Goal: Transaction & Acquisition: Purchase product/service

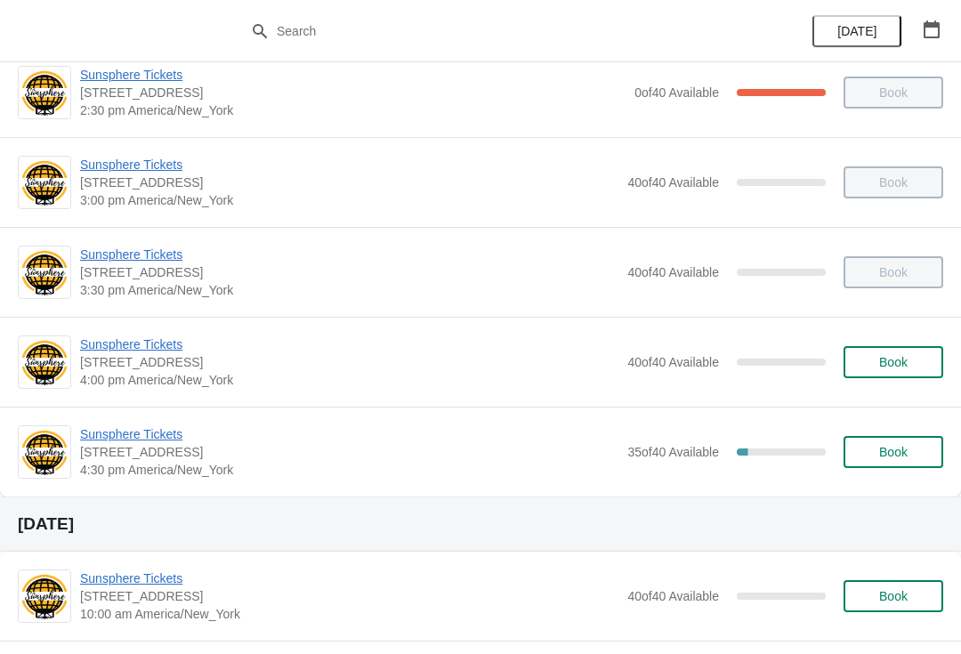
scroll to position [747, 0]
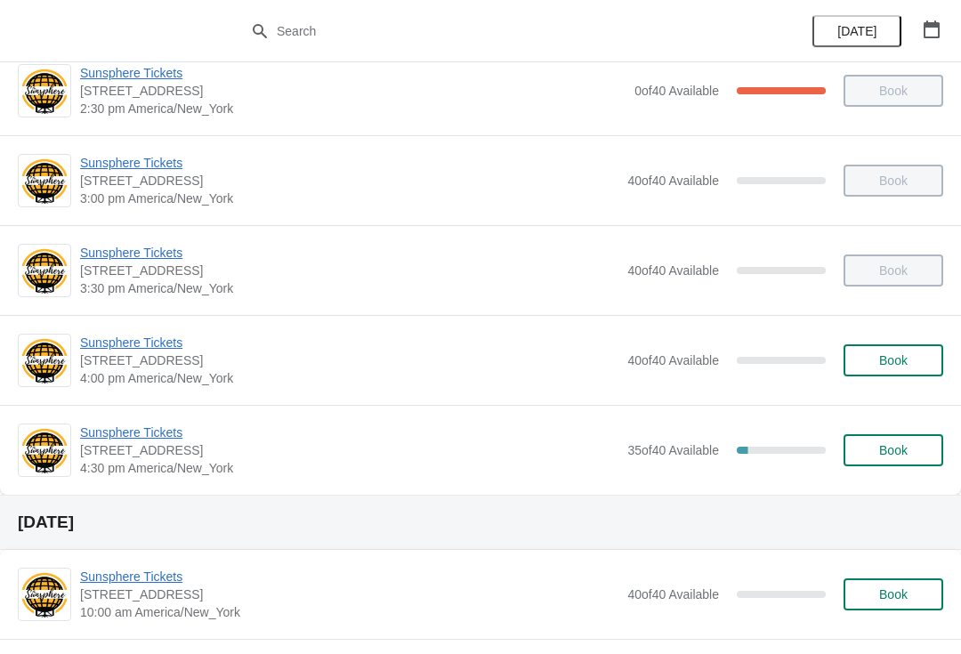
click at [171, 439] on span "Sunsphere Tickets" at bounding box center [349, 432] width 538 height 18
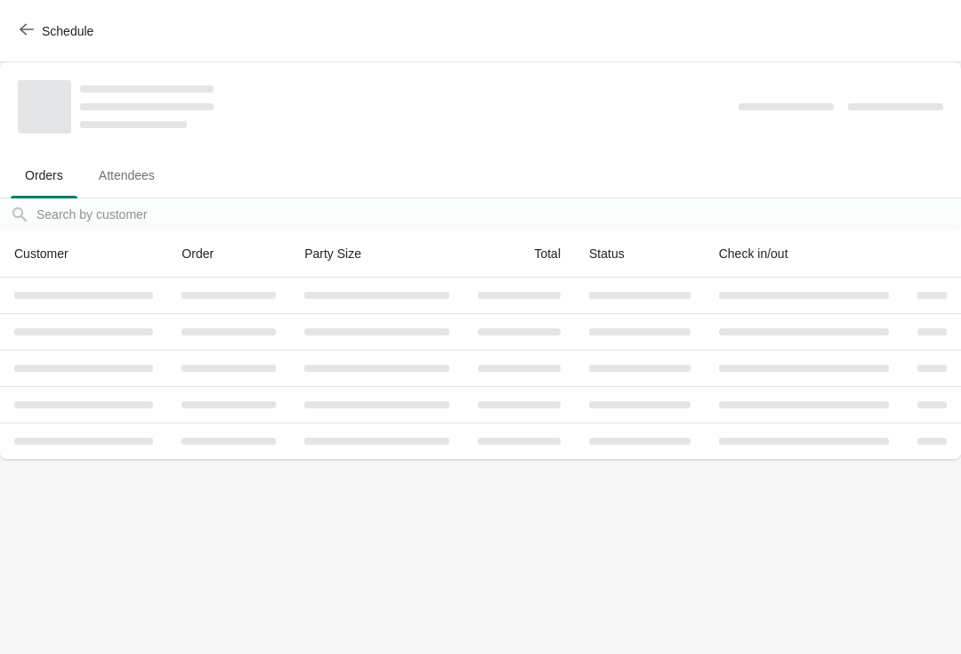
scroll to position [0, 0]
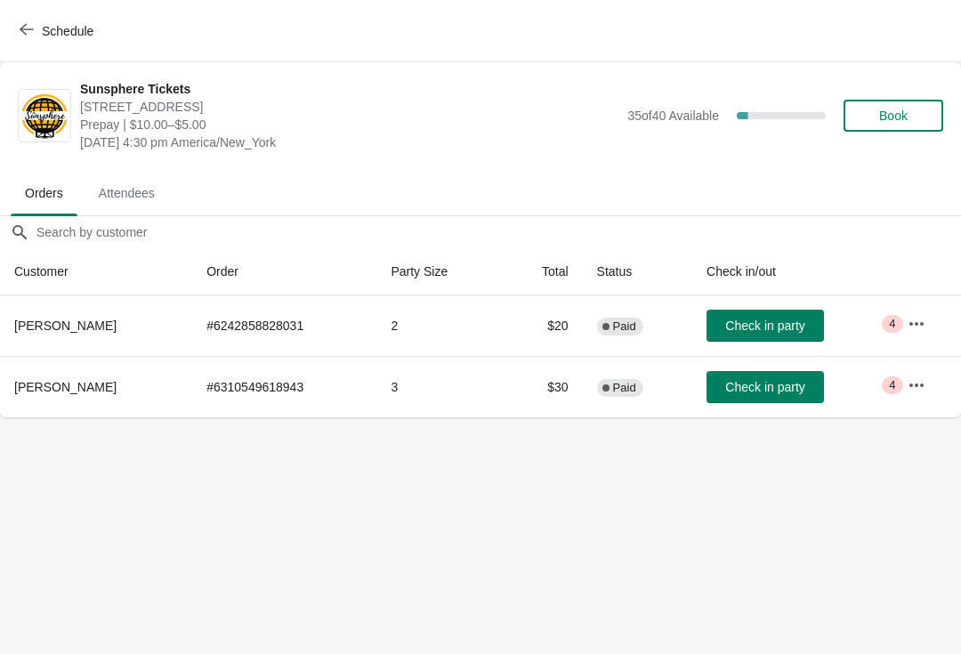
click at [778, 322] on span "Check in party" at bounding box center [764, 325] width 79 height 14
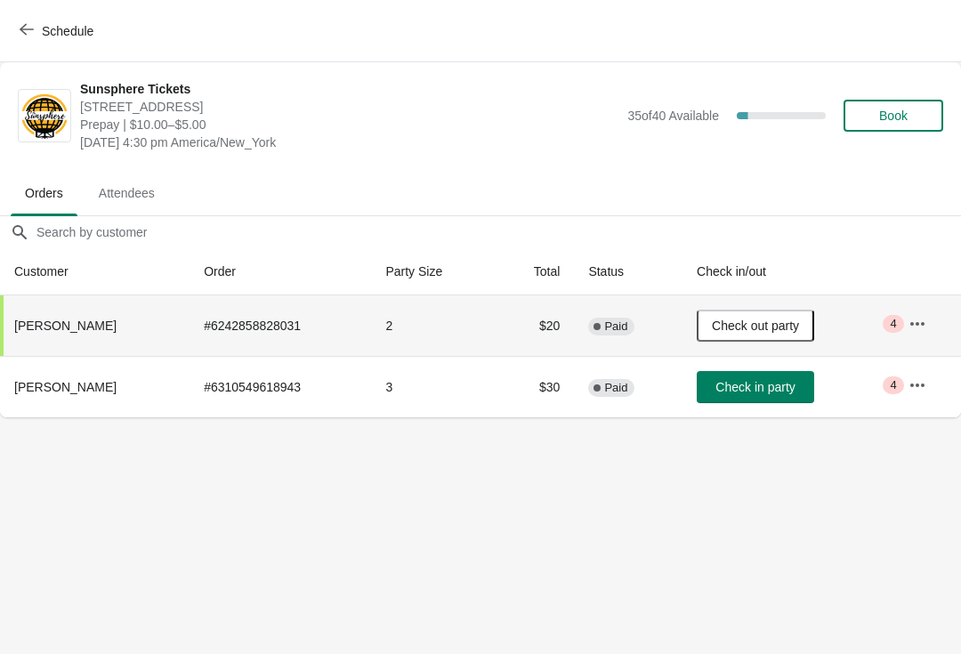
click at [890, 116] on span "Book" at bounding box center [893, 116] width 28 height 14
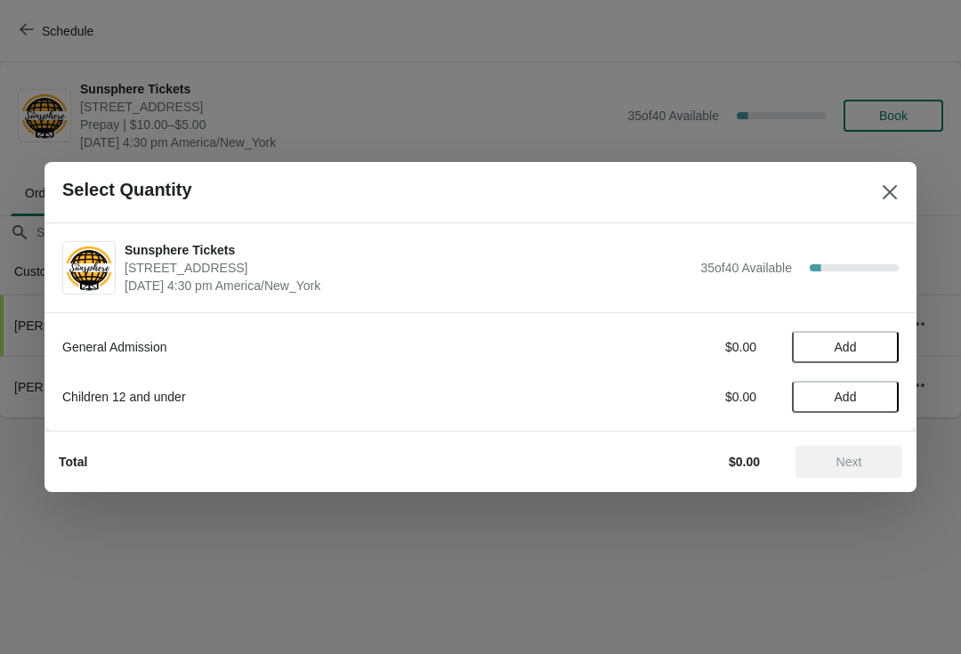
click at [861, 339] on button "Add" at bounding box center [845, 347] width 107 height 32
click at [874, 353] on icon at bounding box center [875, 347] width 19 height 19
click at [856, 438] on div "Total $20.00 Next" at bounding box center [473, 454] width 858 height 46
click at [841, 447] on button "Next" at bounding box center [848, 462] width 107 height 32
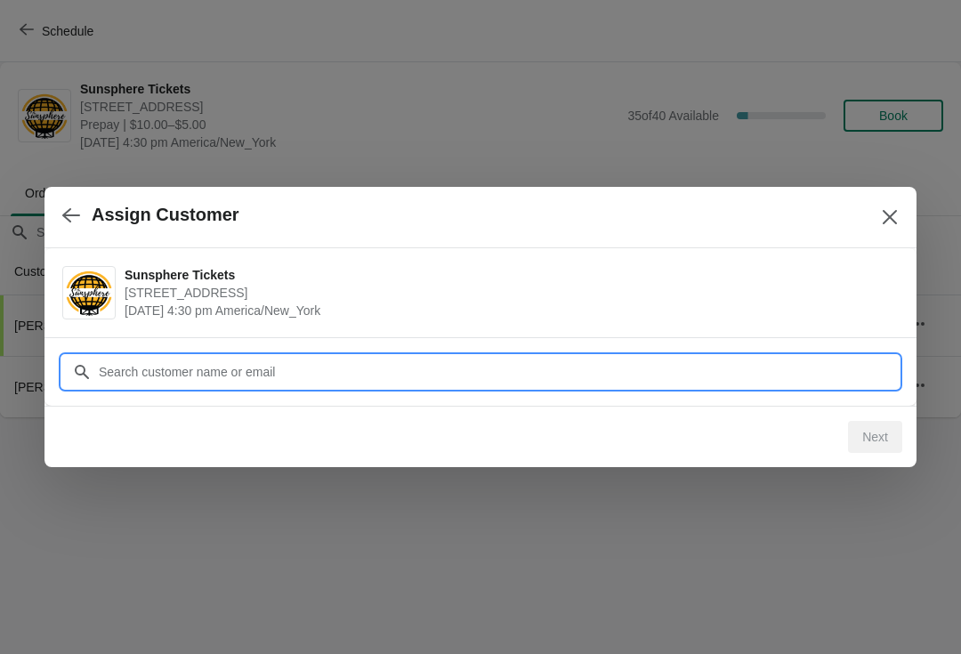
click at [724, 367] on input "Customer" at bounding box center [498, 372] width 801 height 32
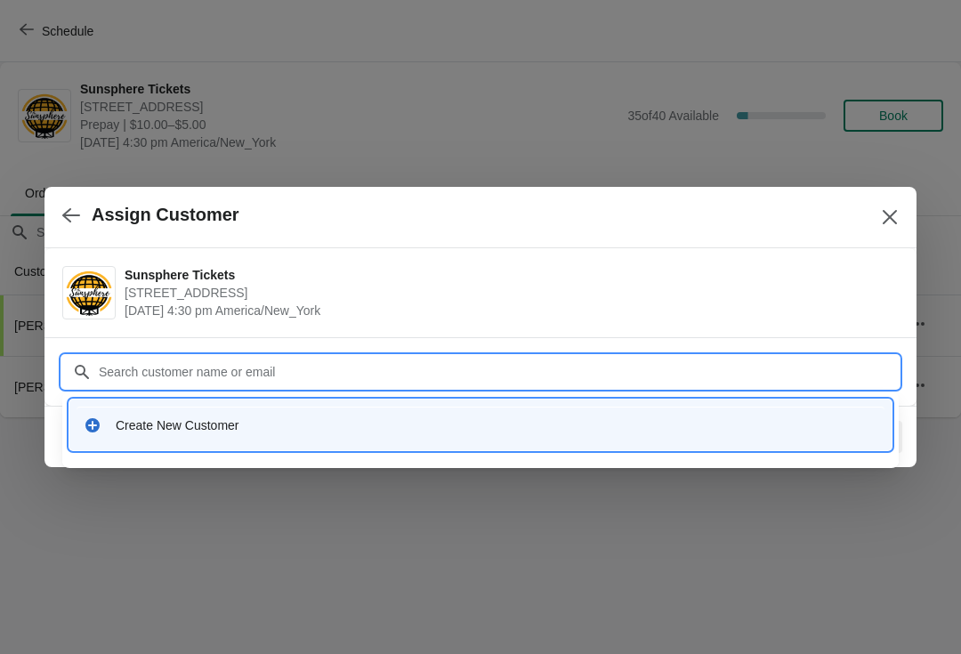
click at [361, 432] on div "Create New Customer" at bounding box center [497, 425] width 762 height 18
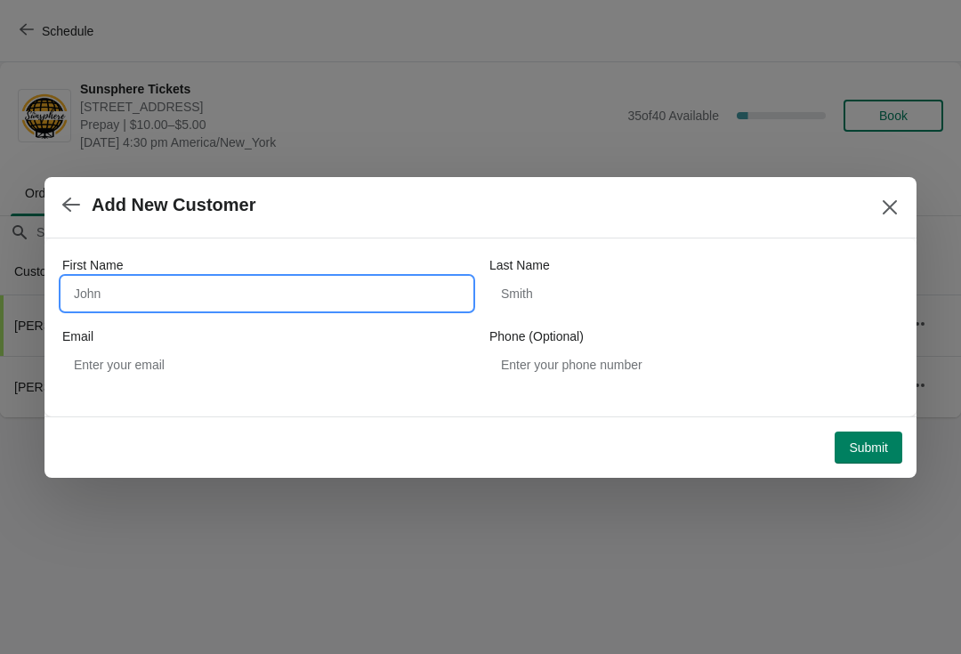
click at [278, 302] on input "First Name" at bounding box center [266, 294] width 409 height 32
type input "Walkin"
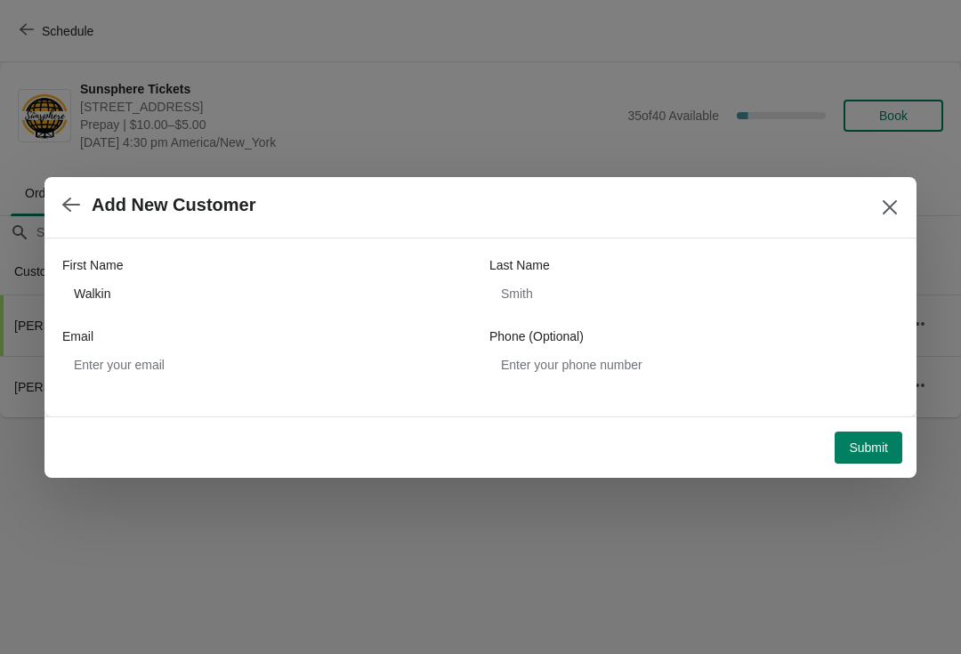
click at [884, 436] on button "Submit" at bounding box center [868, 447] width 68 height 32
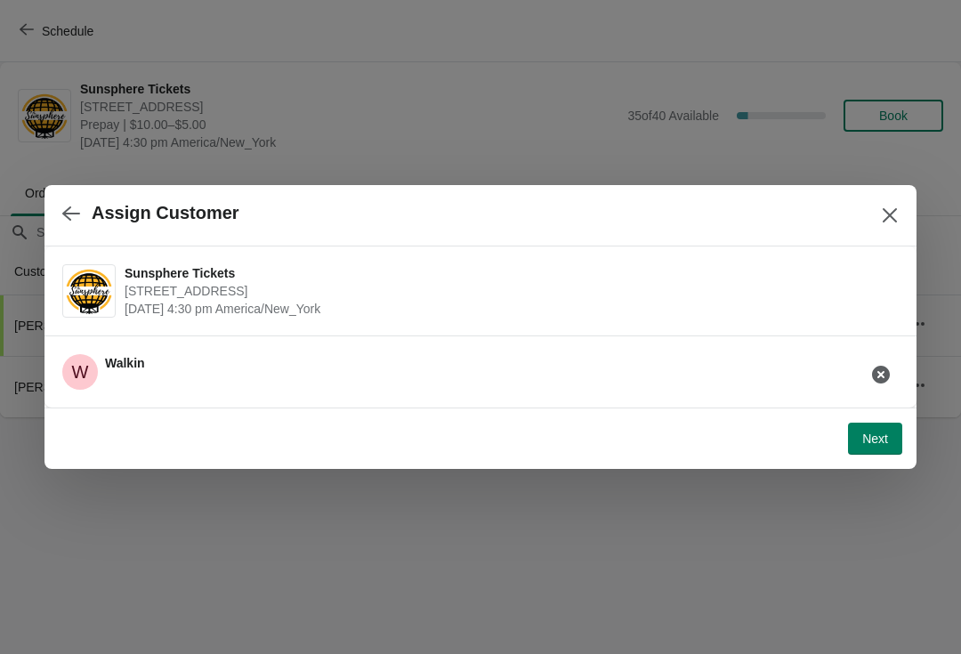
click at [882, 435] on span "Next" at bounding box center [875, 438] width 26 height 14
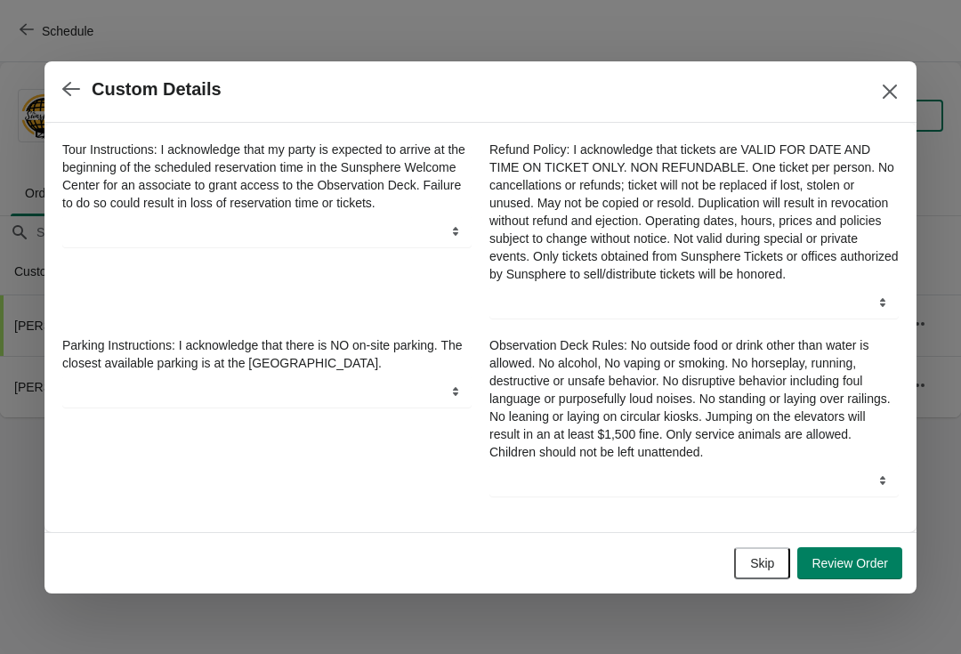
click at [873, 544] on div "Skip Review Order" at bounding box center [473, 556] width 858 height 46
